Goal: Information Seeking & Learning: Compare options

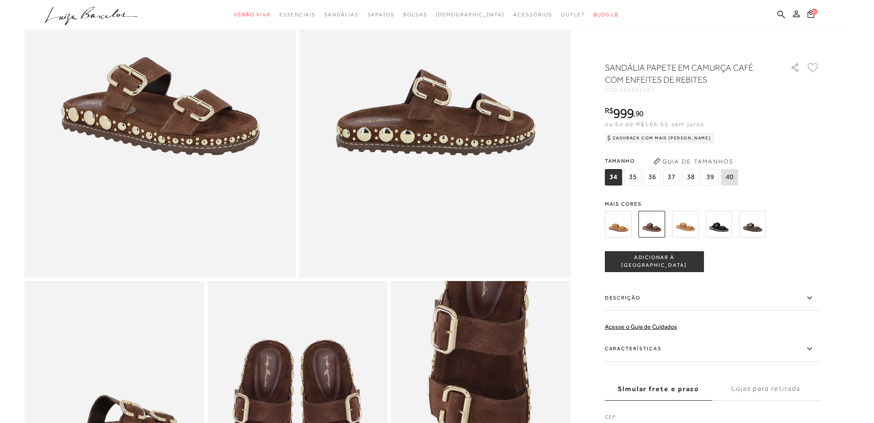
scroll to position [172, 0]
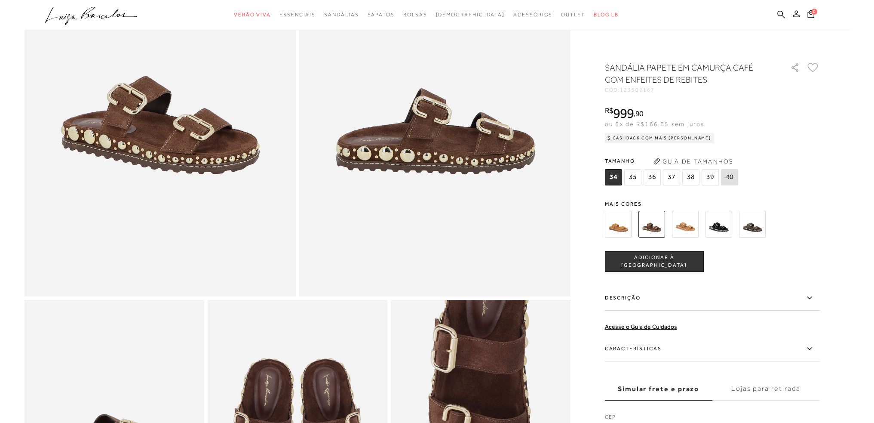
click at [710, 224] on img at bounding box center [719, 224] width 27 height 27
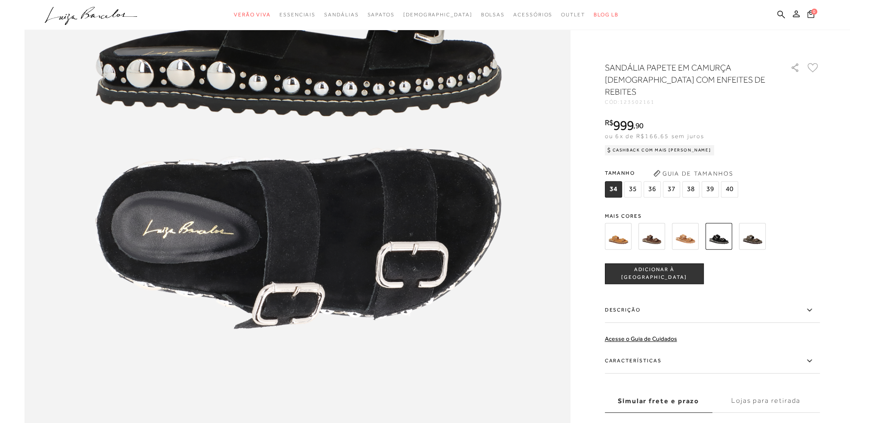
scroll to position [1032, 0]
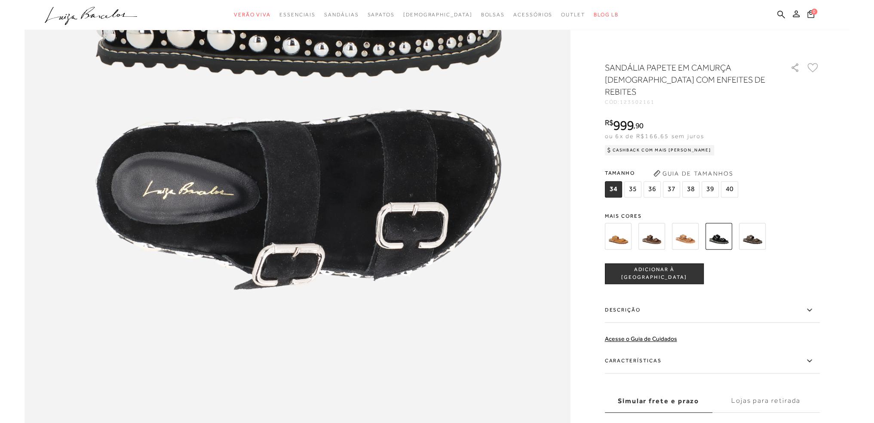
click at [654, 226] on img at bounding box center [652, 236] width 27 height 27
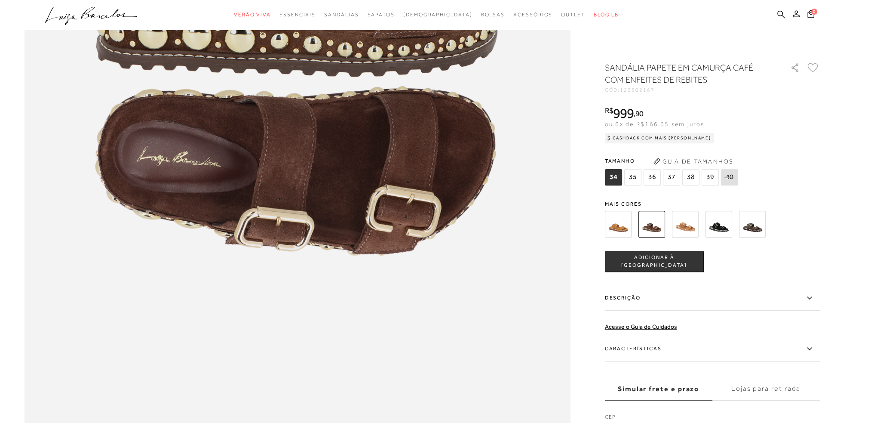
scroll to position [1118, 0]
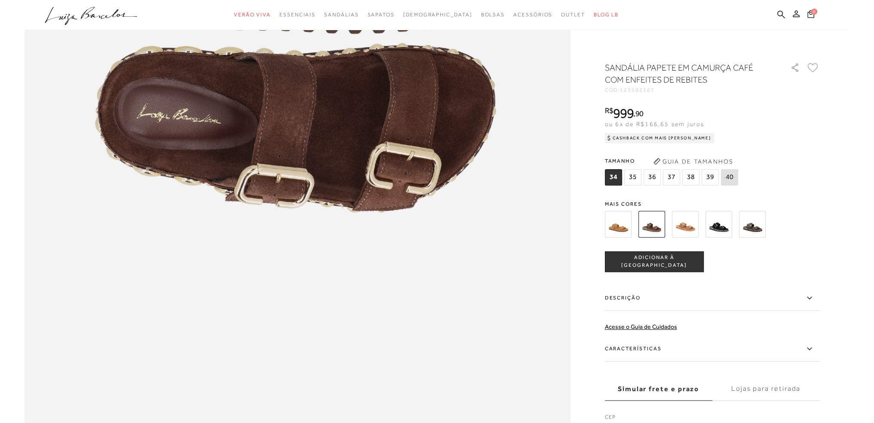
click at [676, 175] on span "37" at bounding box center [671, 177] width 17 height 16
click at [675, 162] on button "Guia de Tamanhos" at bounding box center [694, 161] width 86 height 14
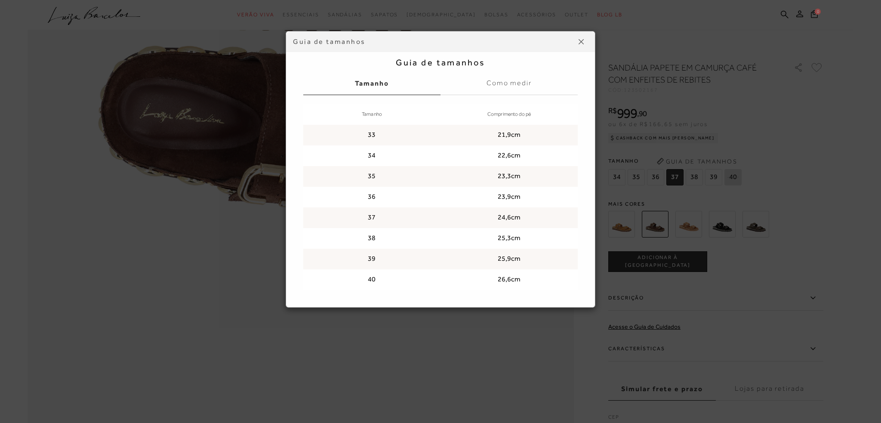
click at [581, 48] on button at bounding box center [581, 42] width 14 height 14
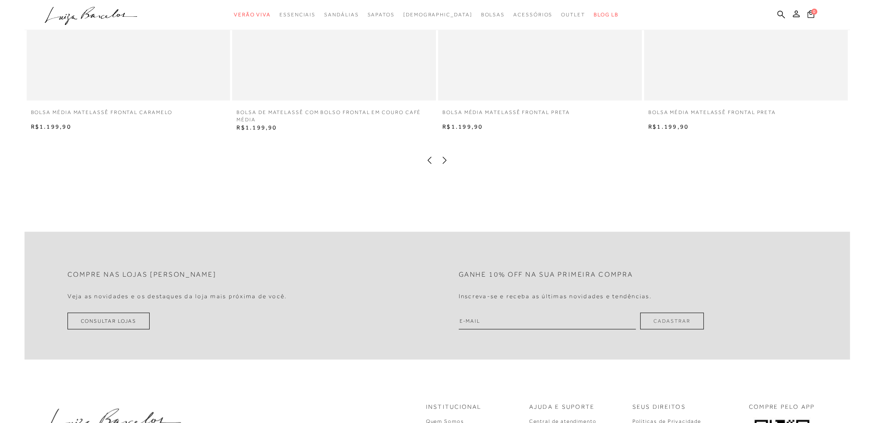
scroll to position [1935, 0]
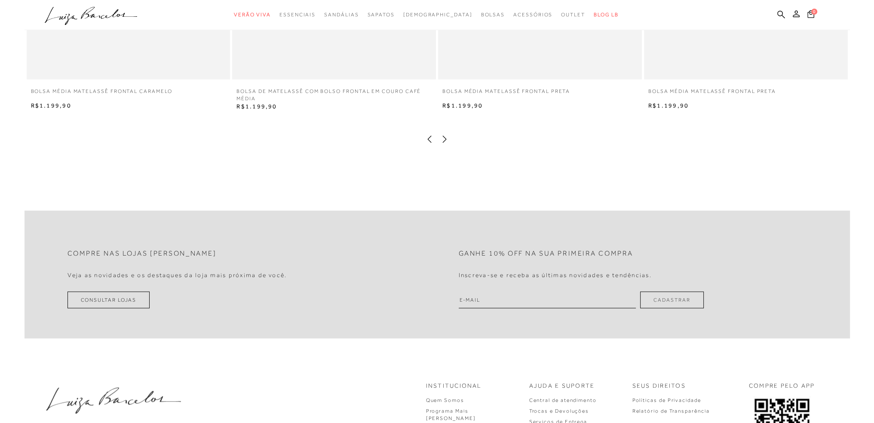
click at [553, 298] on input "email" at bounding box center [548, 299] width 178 height 17
type input "LUIZALEZAN@GMAIL.COM"
click at [652, 295] on button "Cadastrar" at bounding box center [671, 299] width 63 height 17
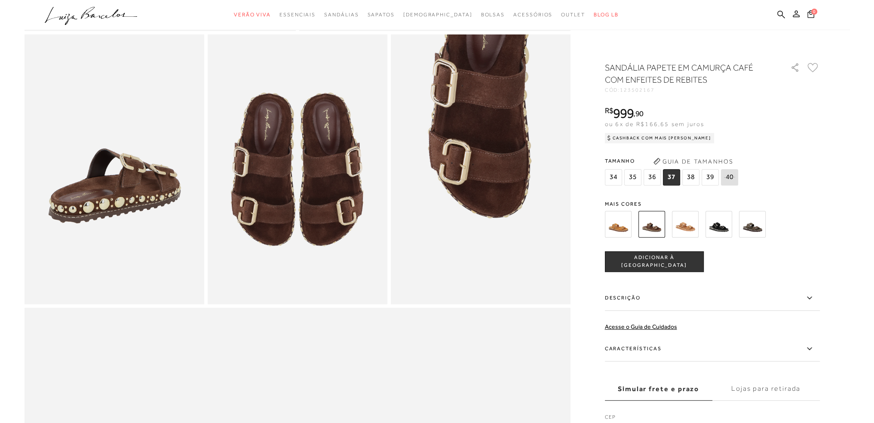
scroll to position [387, 0]
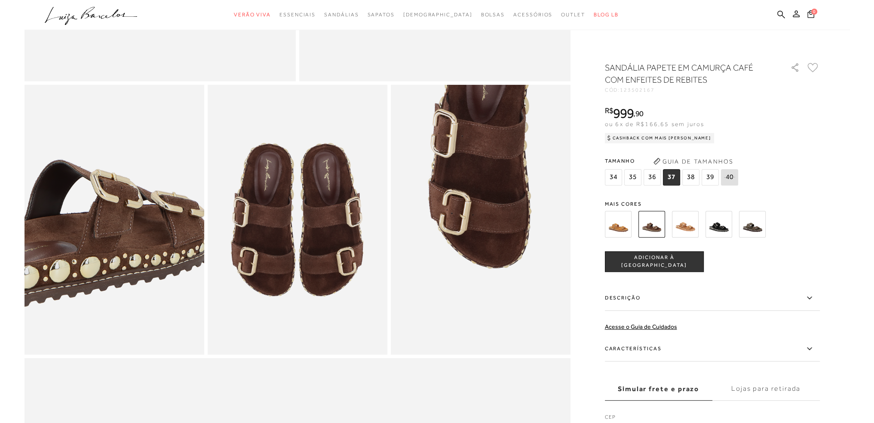
click at [149, 237] on img at bounding box center [80, 201] width 360 height 539
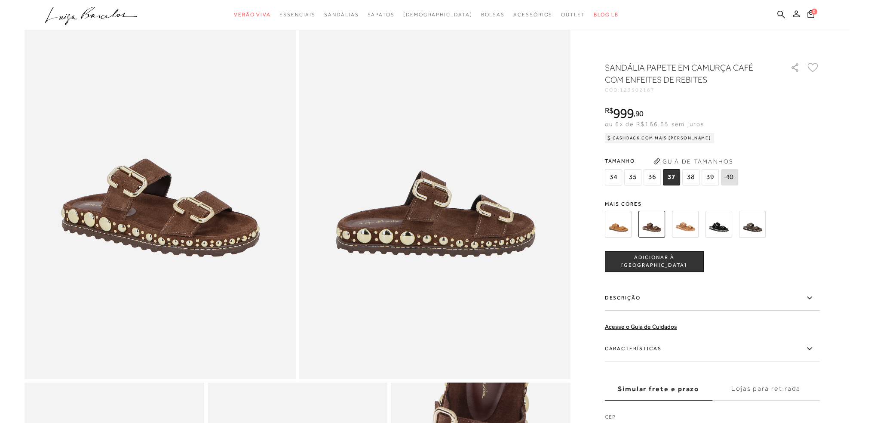
scroll to position [86, 0]
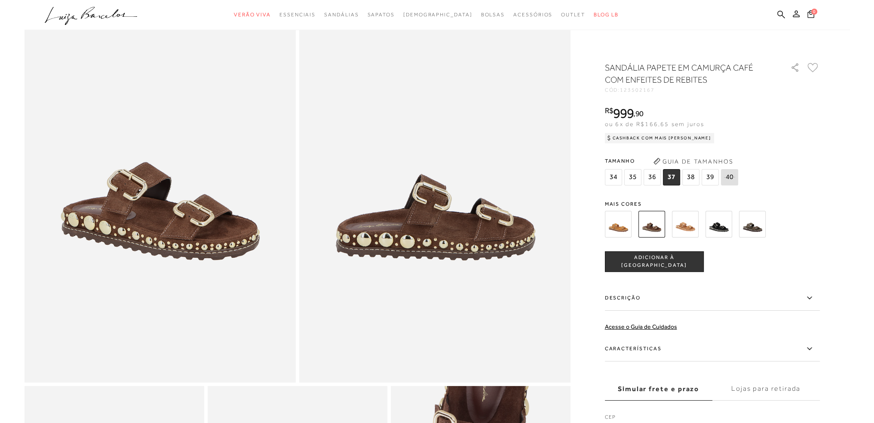
click at [618, 221] on img at bounding box center [618, 224] width 27 height 27
click at [612, 226] on img at bounding box center [618, 224] width 27 height 27
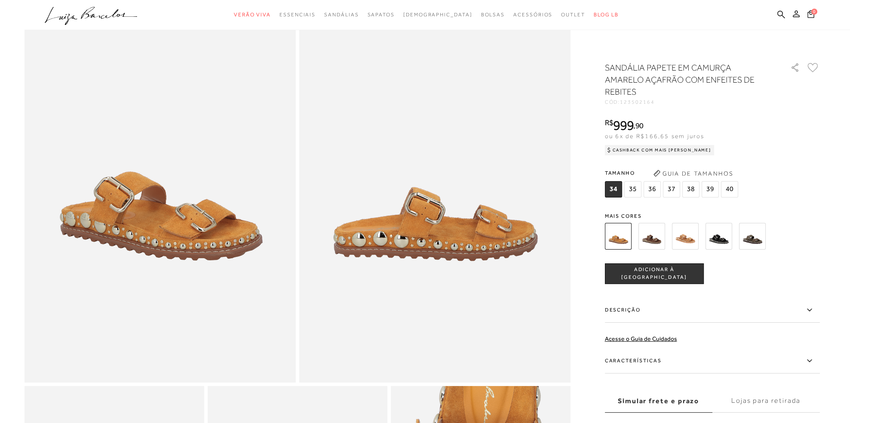
click at [685, 241] on img at bounding box center [685, 236] width 27 height 27
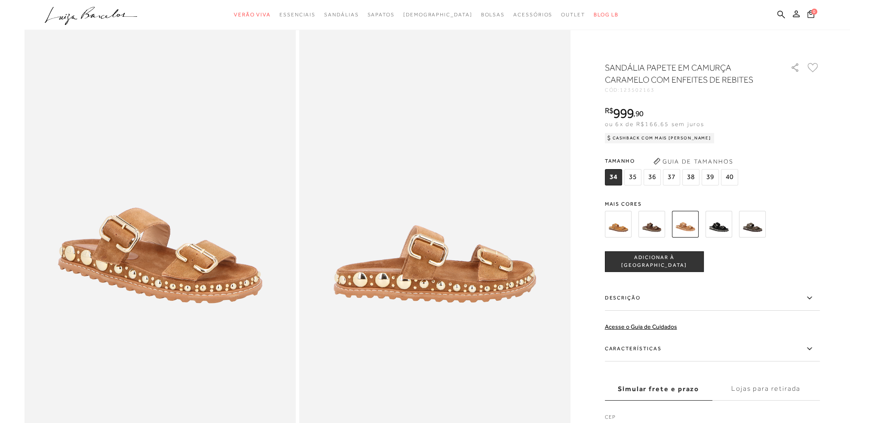
click at [716, 230] on img at bounding box center [719, 224] width 27 height 27
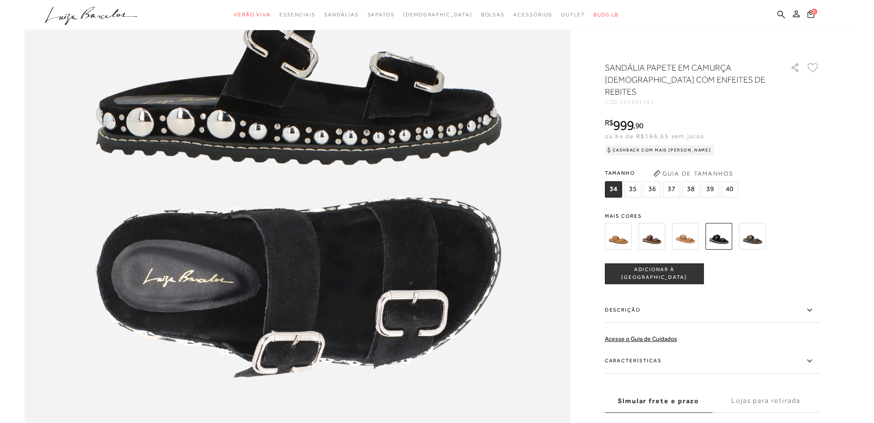
scroll to position [946, 0]
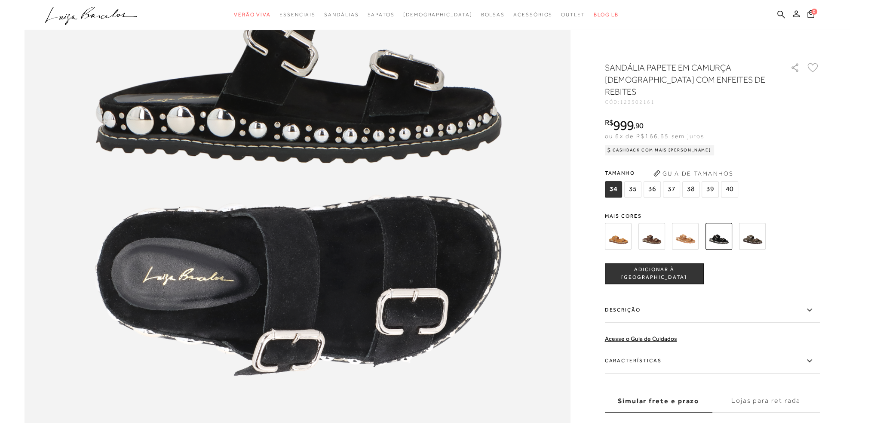
click at [747, 226] on img at bounding box center [752, 236] width 27 height 27
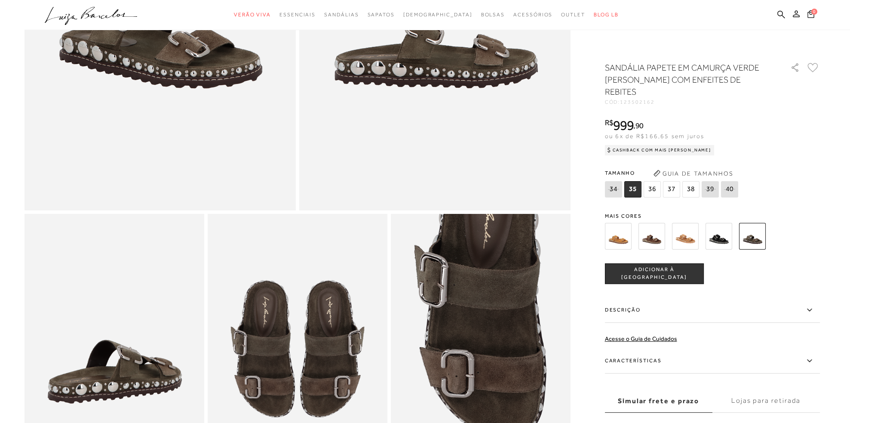
scroll to position [344, 0]
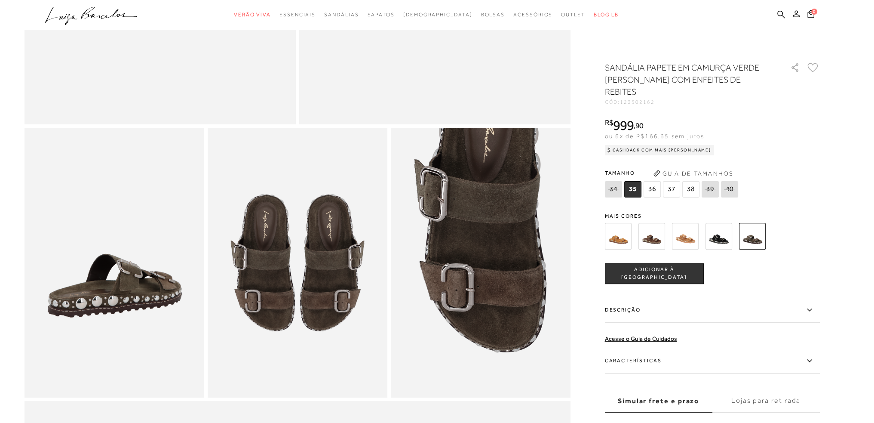
click at [642, 231] on img at bounding box center [652, 236] width 27 height 27
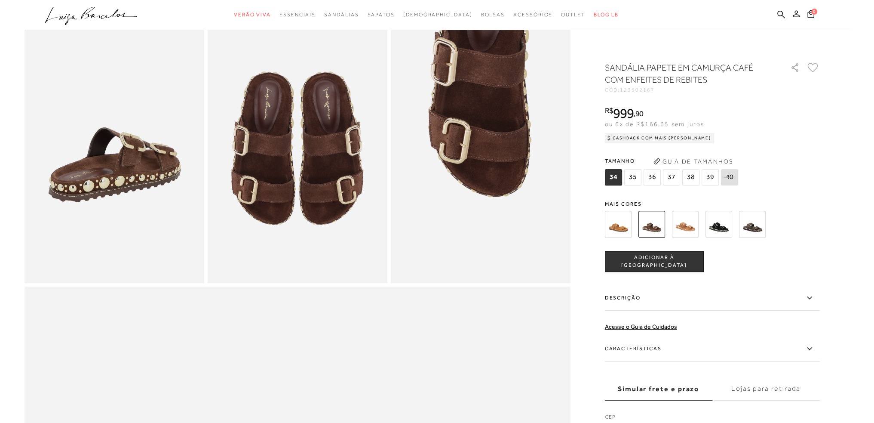
scroll to position [473, 0]
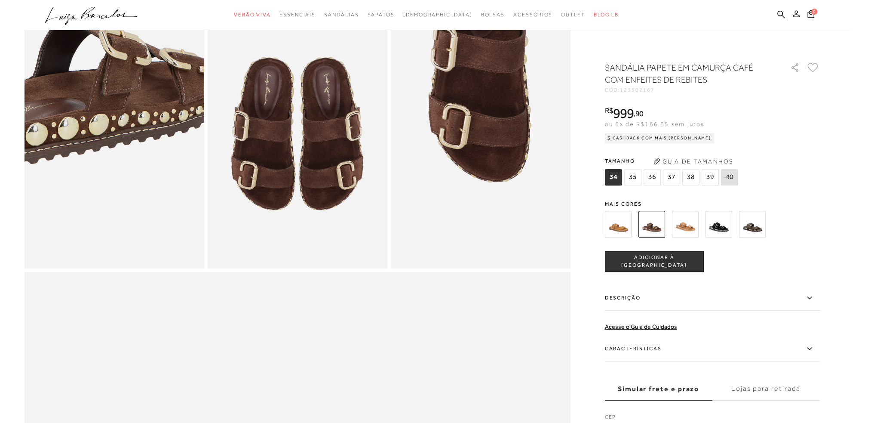
click at [139, 207] on img at bounding box center [88, 58] width 360 height 539
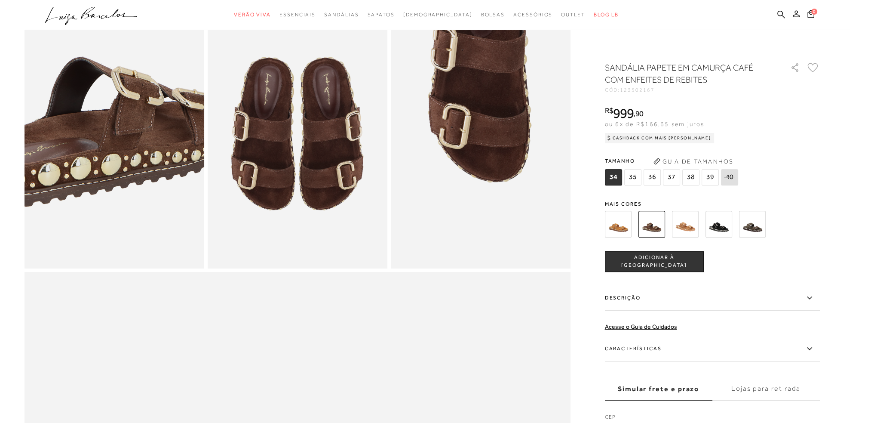
click at [126, 161] on img at bounding box center [101, 98] width 360 height 539
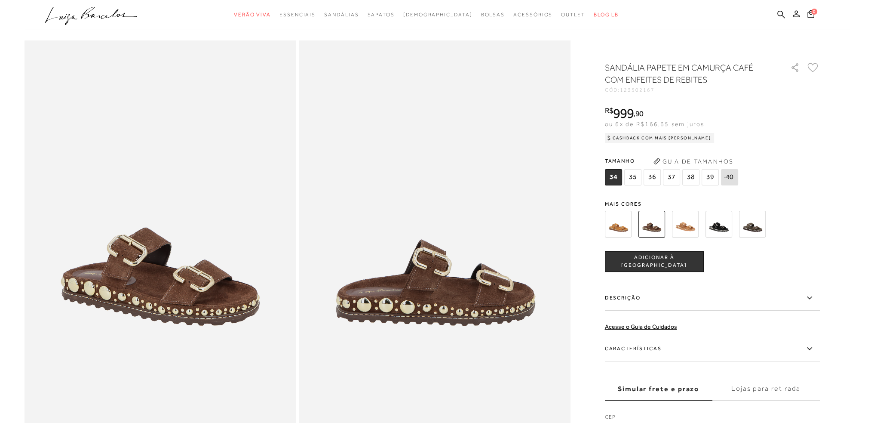
scroll to position [0, 0]
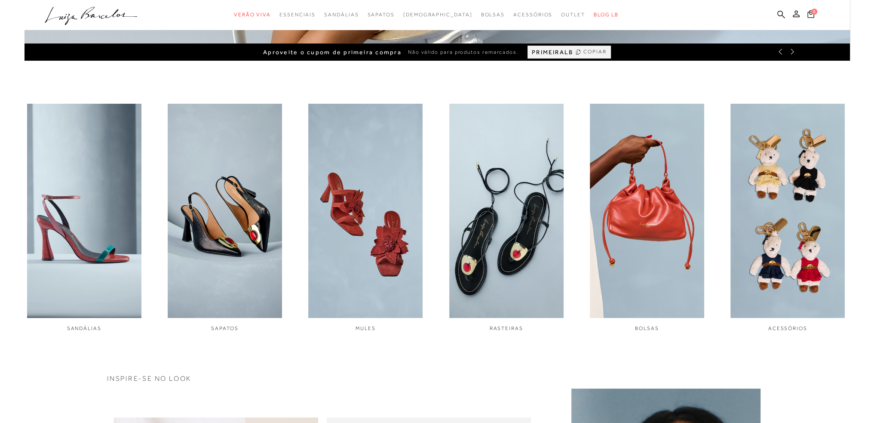
scroll to position [430, 0]
